Goal: Information Seeking & Learning: Check status

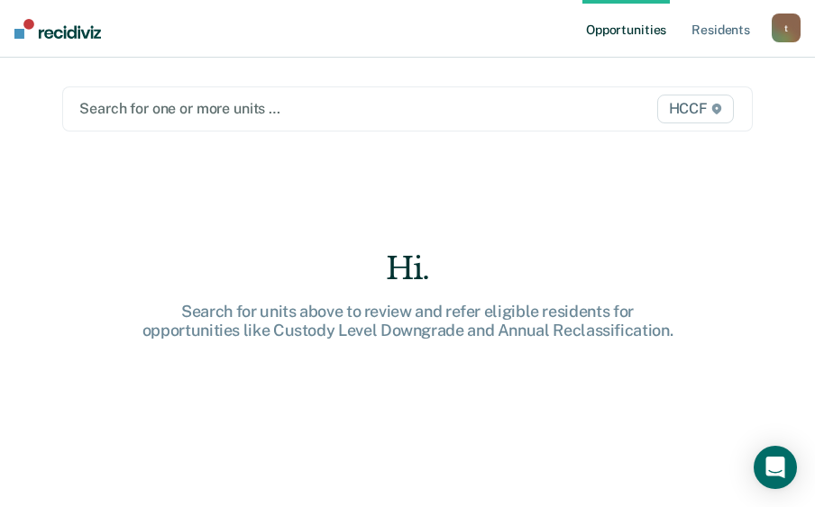
click at [162, 112] on div at bounding box center [308, 108] width 458 height 21
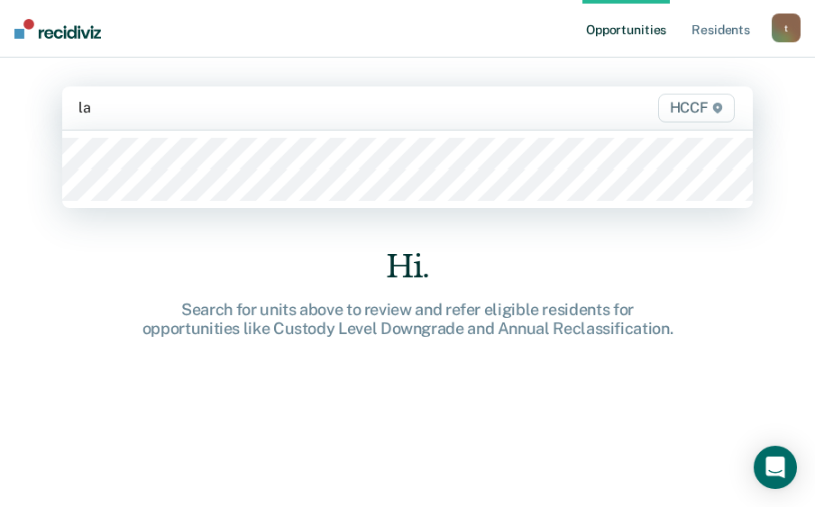
type input "la1"
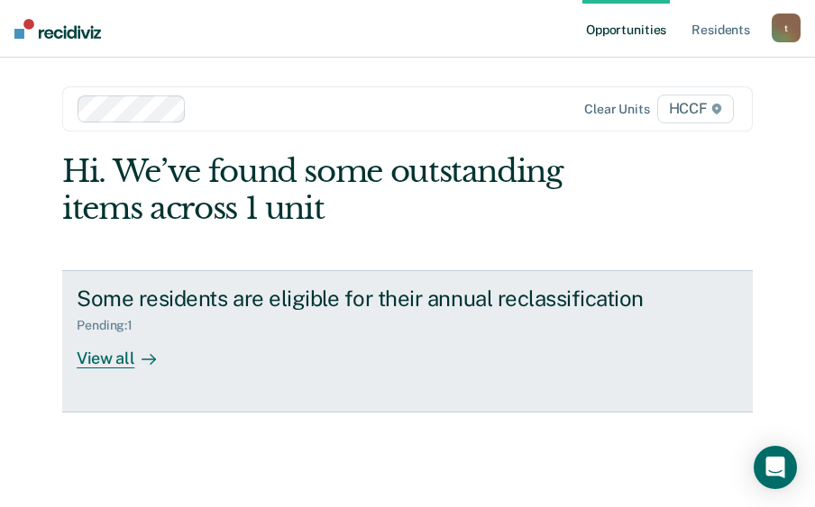
click at [100, 360] on div "View all" at bounding box center [127, 350] width 101 height 35
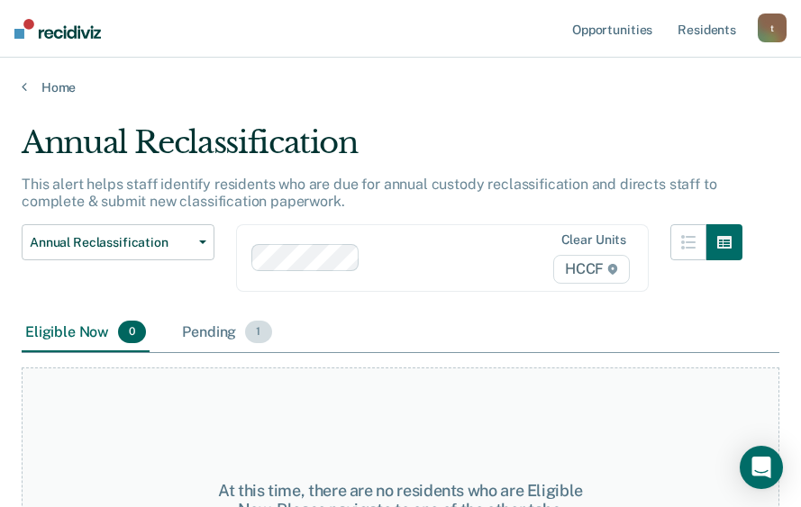
click at [219, 332] on div "Pending 1" at bounding box center [226, 334] width 96 height 40
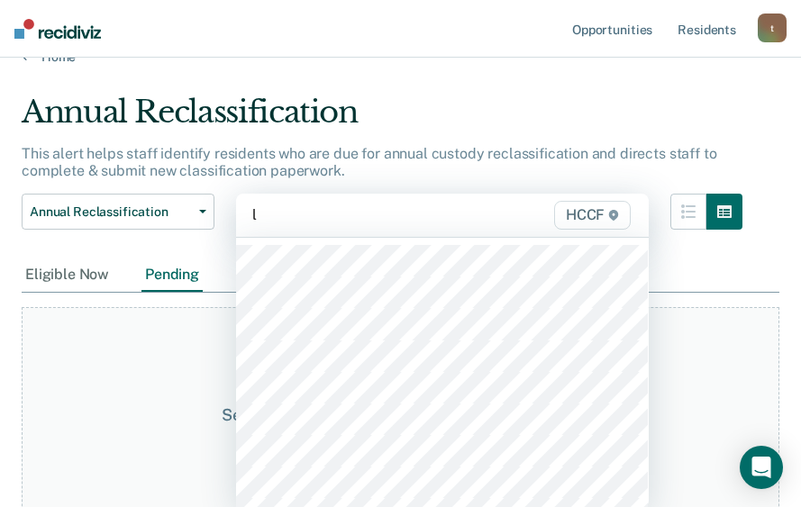
scroll to position [33, 0]
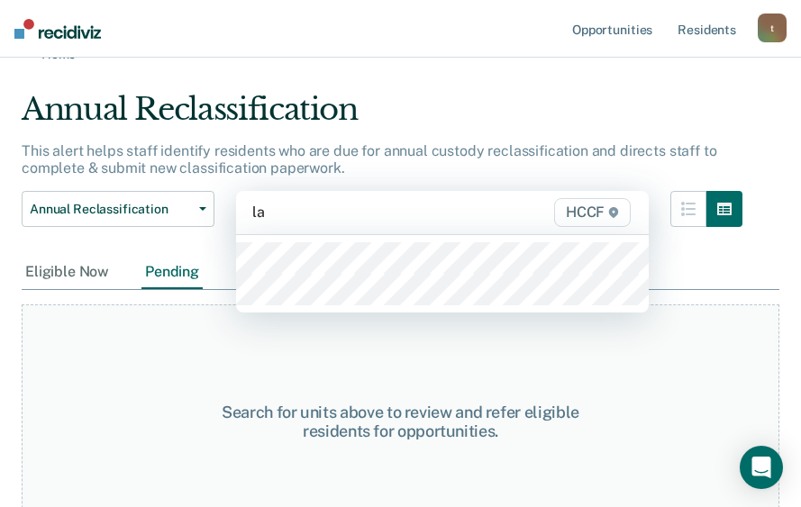
type input "la2"
type input "lb1"
type input "lb2"
type input "lc1"
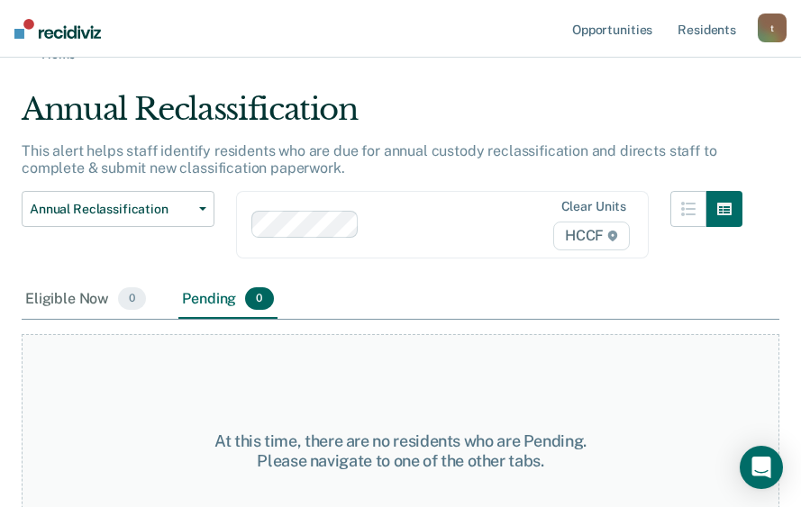
click at [219, 302] on div "Pending 0" at bounding box center [227, 300] width 98 height 40
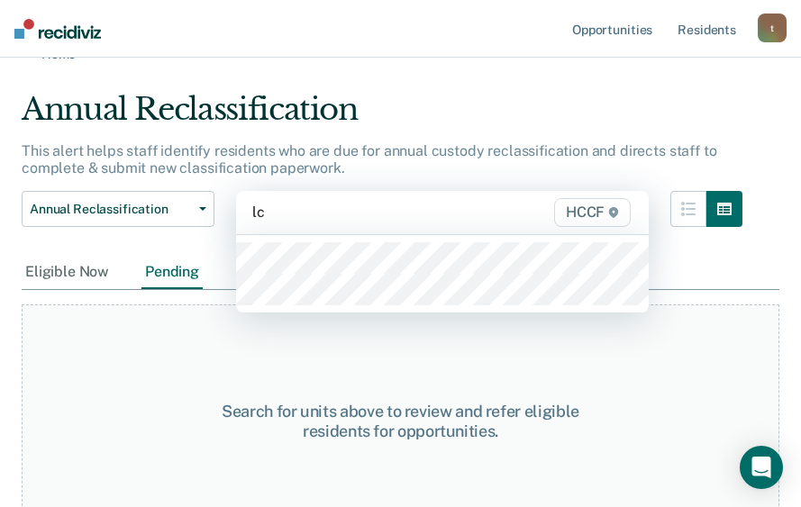
type input "lc2"
type input "ld1"
type input "ld2"
